Goal: Information Seeking & Learning: Find contact information

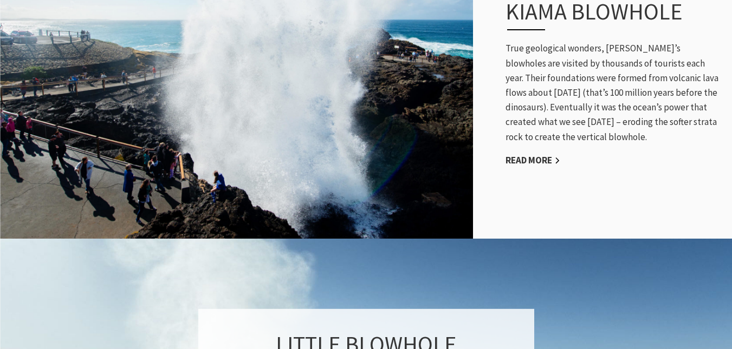
scroll to position [628, 0]
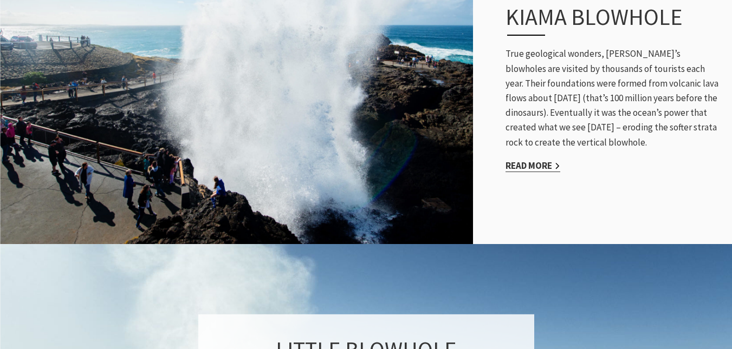
click at [539, 160] on link "Read More" at bounding box center [532, 166] width 55 height 12
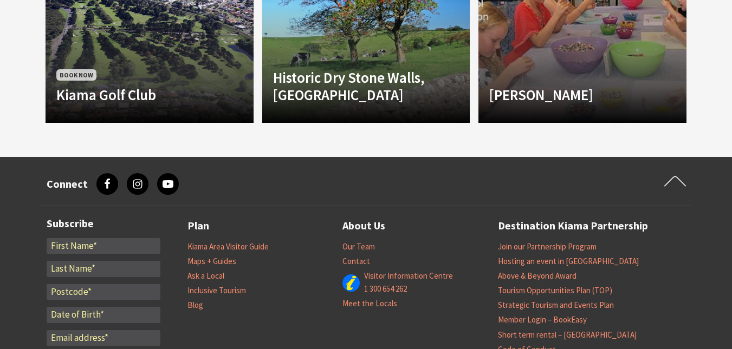
scroll to position [1191, 0]
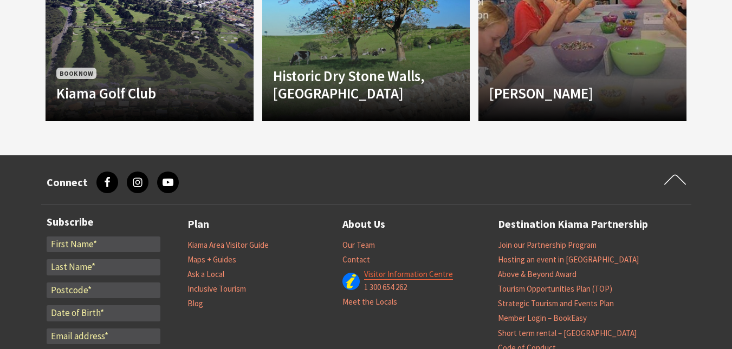
click at [423, 274] on link "Visitor Information Centre" at bounding box center [408, 274] width 89 height 11
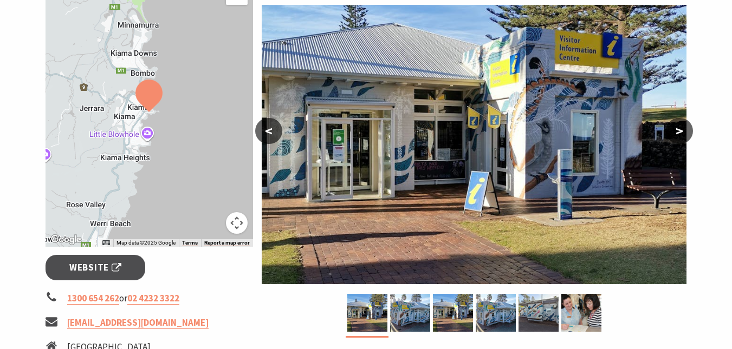
scroll to position [195, 0]
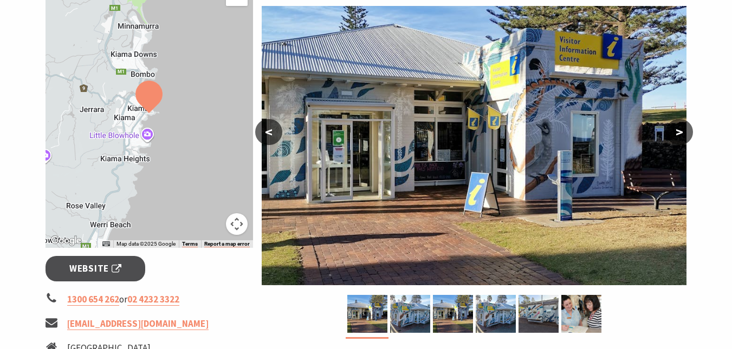
click at [675, 126] on button ">" at bounding box center [679, 132] width 27 height 26
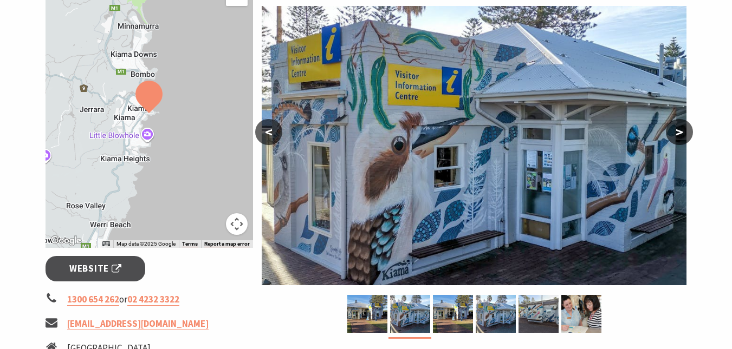
click at [675, 126] on button ">" at bounding box center [679, 132] width 27 height 26
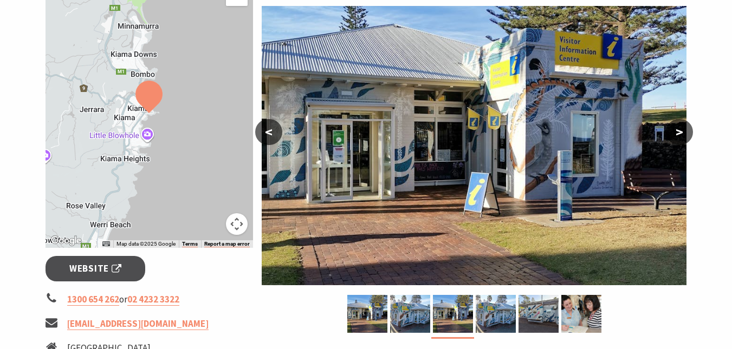
click at [675, 126] on button ">" at bounding box center [679, 132] width 27 height 26
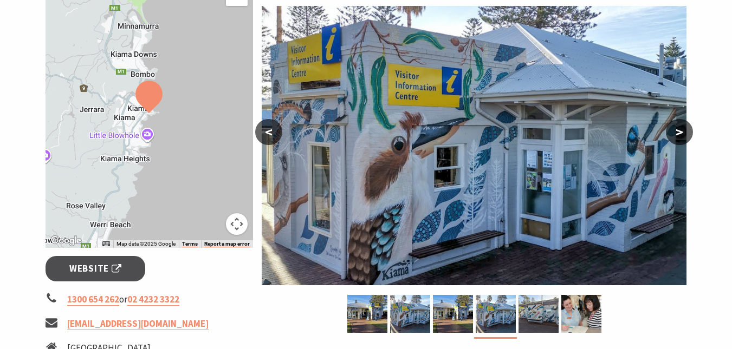
click at [675, 126] on button ">" at bounding box center [679, 132] width 27 height 26
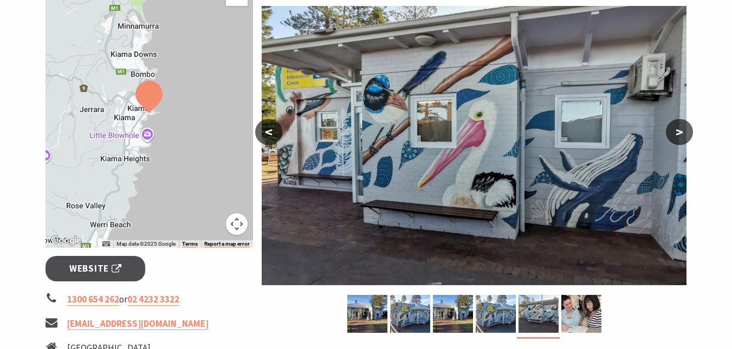
click at [675, 126] on button ">" at bounding box center [679, 132] width 27 height 26
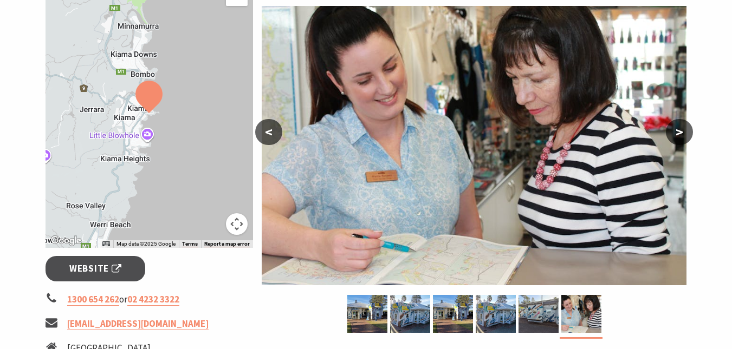
click at [675, 126] on button ">" at bounding box center [679, 132] width 27 height 26
click at [679, 126] on button ">" at bounding box center [679, 132] width 27 height 26
